Goal: Information Seeking & Learning: Learn about a topic

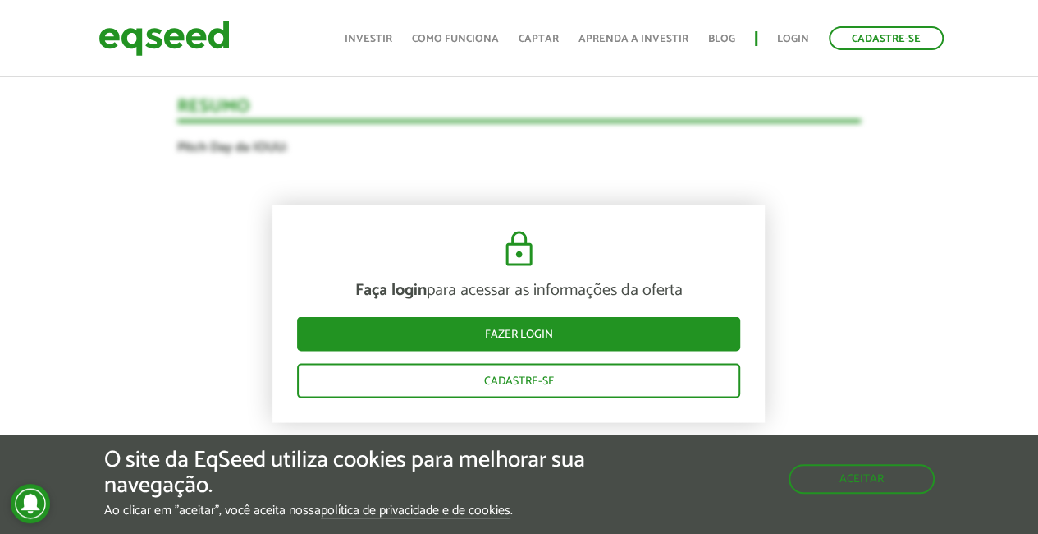
scroll to position [1642, 0]
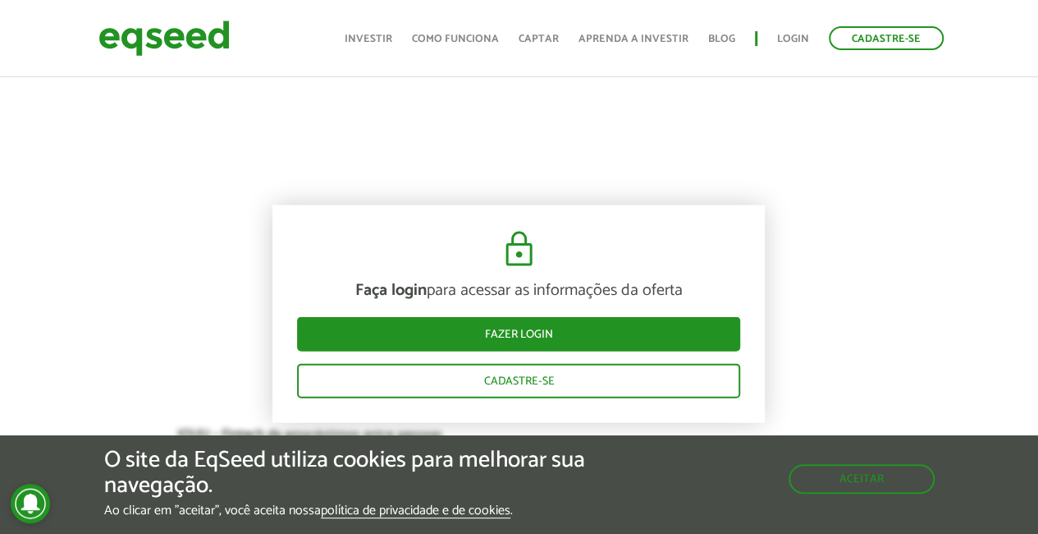
drag, startPoint x: 859, startPoint y: 288, endPoint x: 372, endPoint y: 193, distance: 496.8
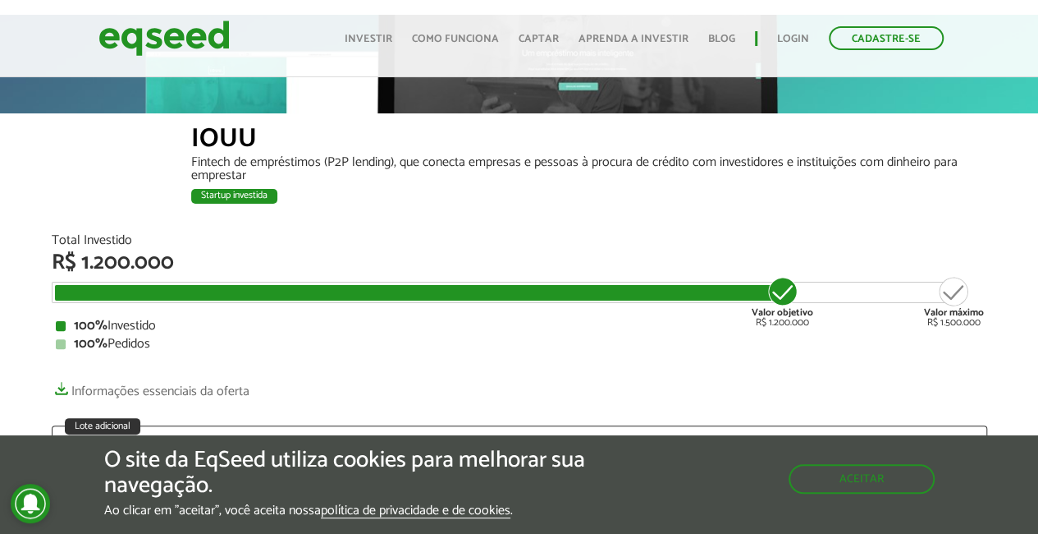
scroll to position [0, 0]
